Goal: Task Accomplishment & Management: Use online tool/utility

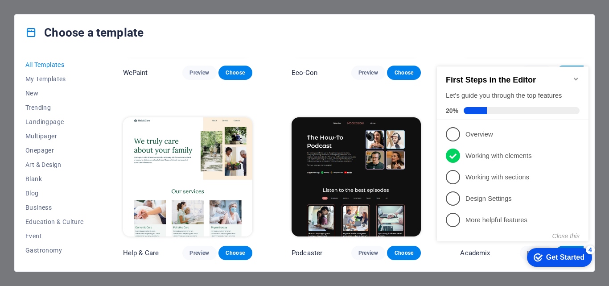
scroll to position [848, 0]
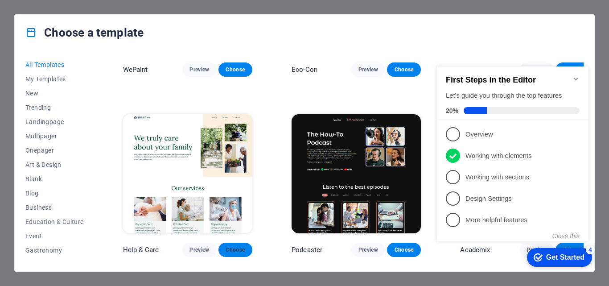
click at [235, 246] on span "Choose" at bounding box center [236, 249] width 20 height 7
